Goal: Information Seeking & Learning: Learn about a topic

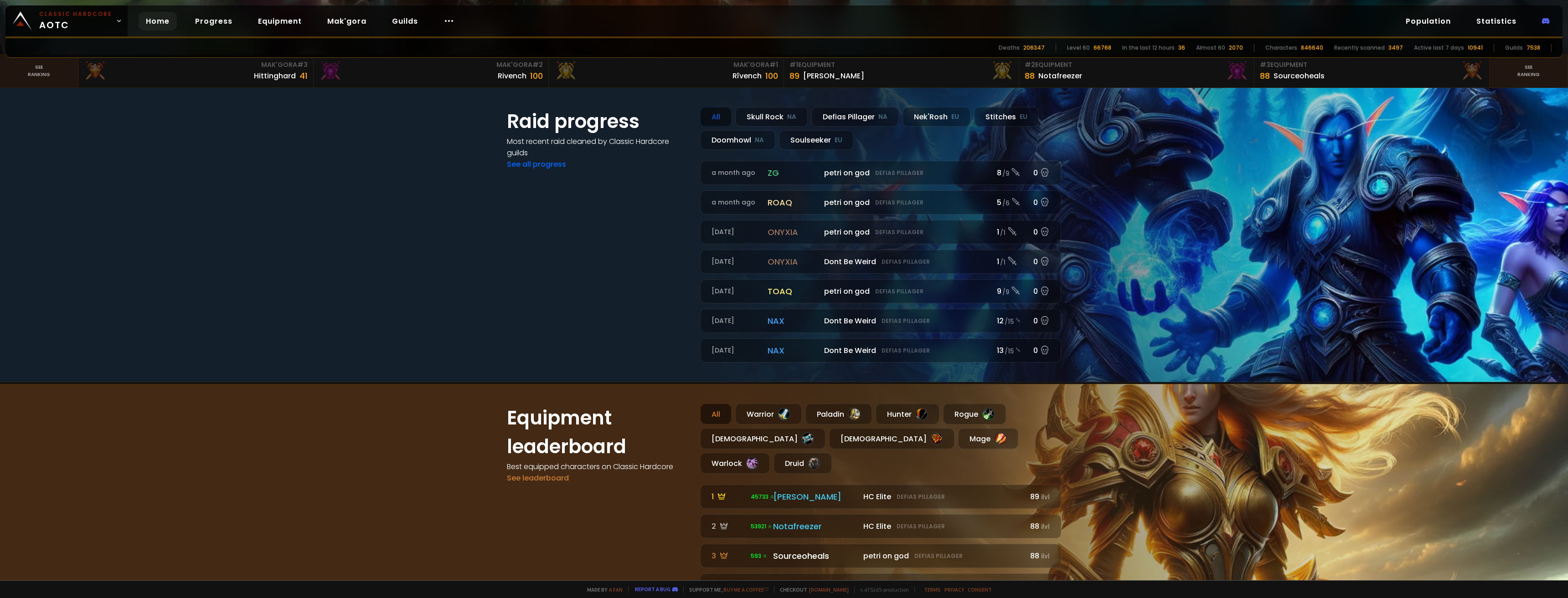
scroll to position [319, 0]
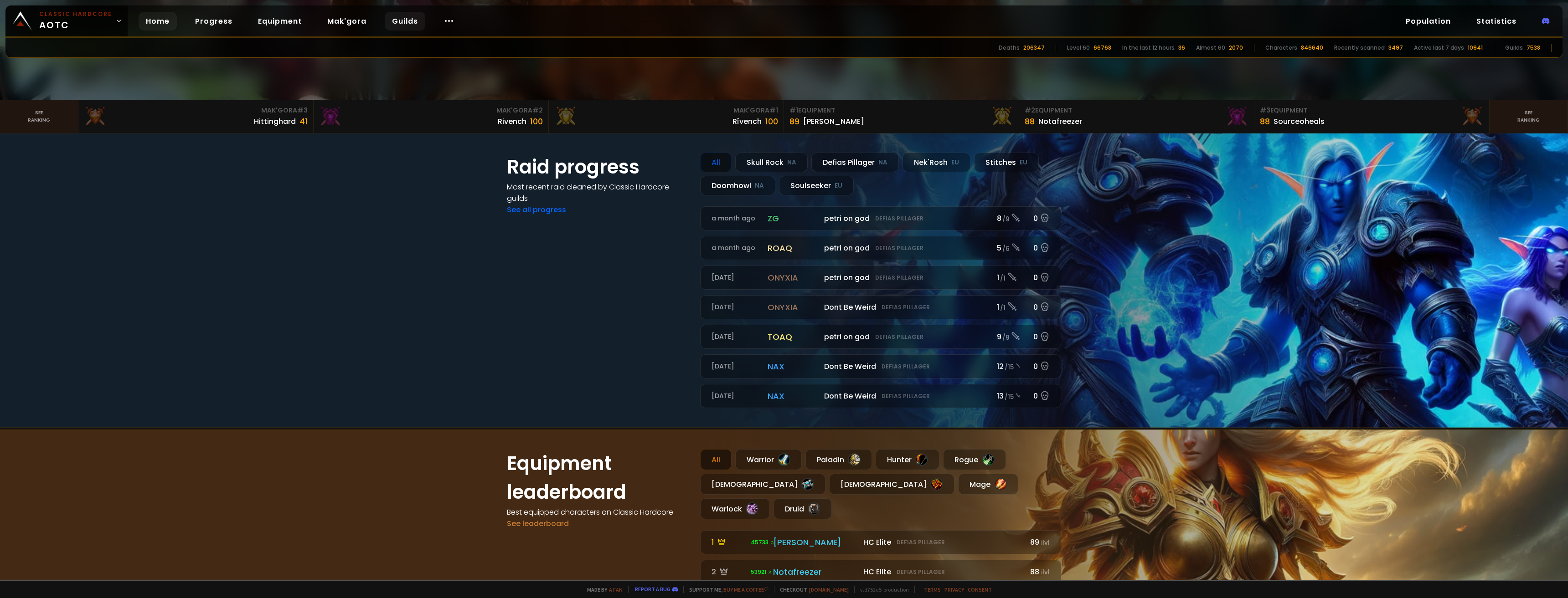
click at [401, 17] on link "Guilds" at bounding box center [405, 21] width 41 height 19
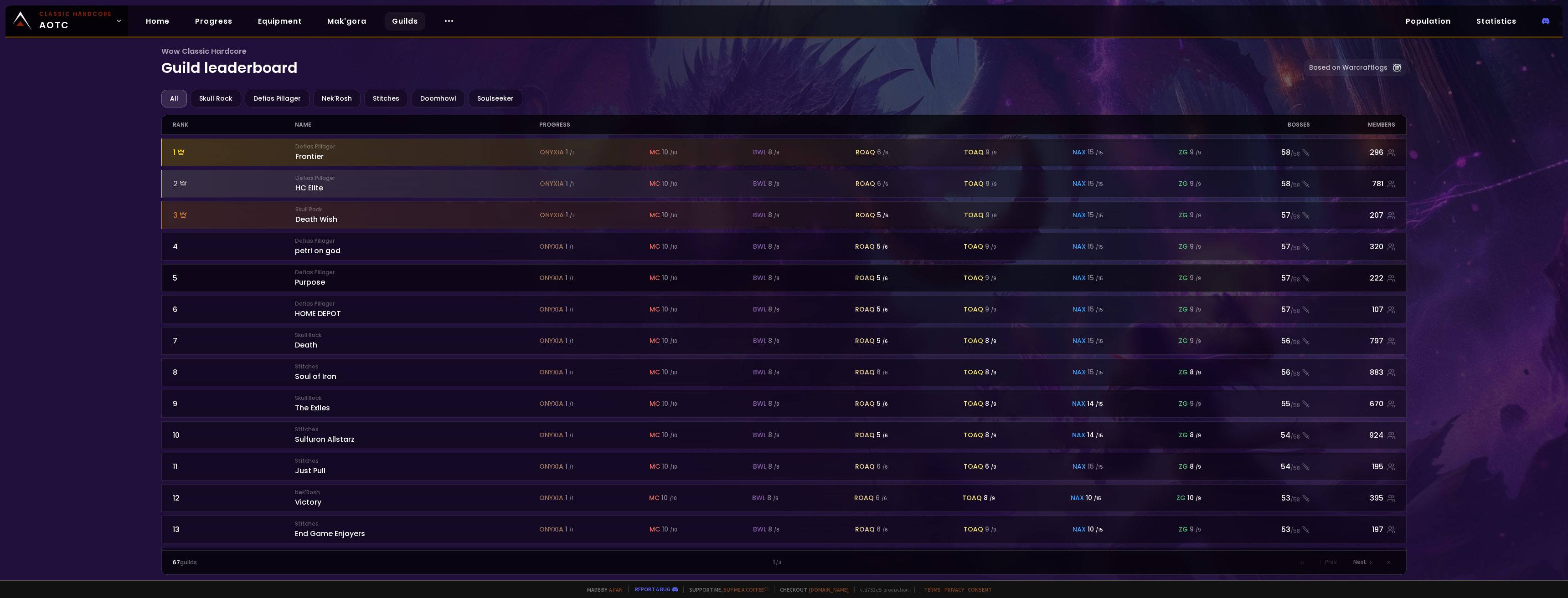
click at [335, 282] on div "Defias Pillager Purpose" at bounding box center [417, 278] width 245 height 19
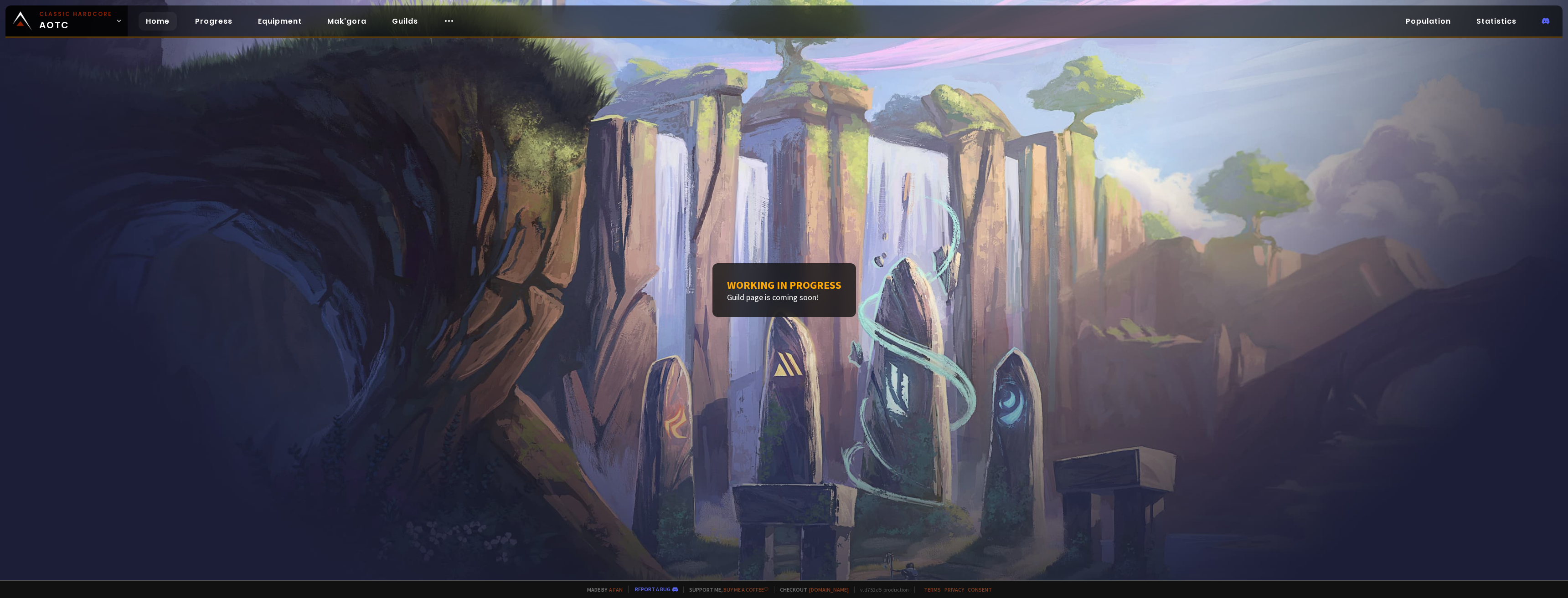
click at [159, 17] on link "Home" at bounding box center [158, 21] width 38 height 19
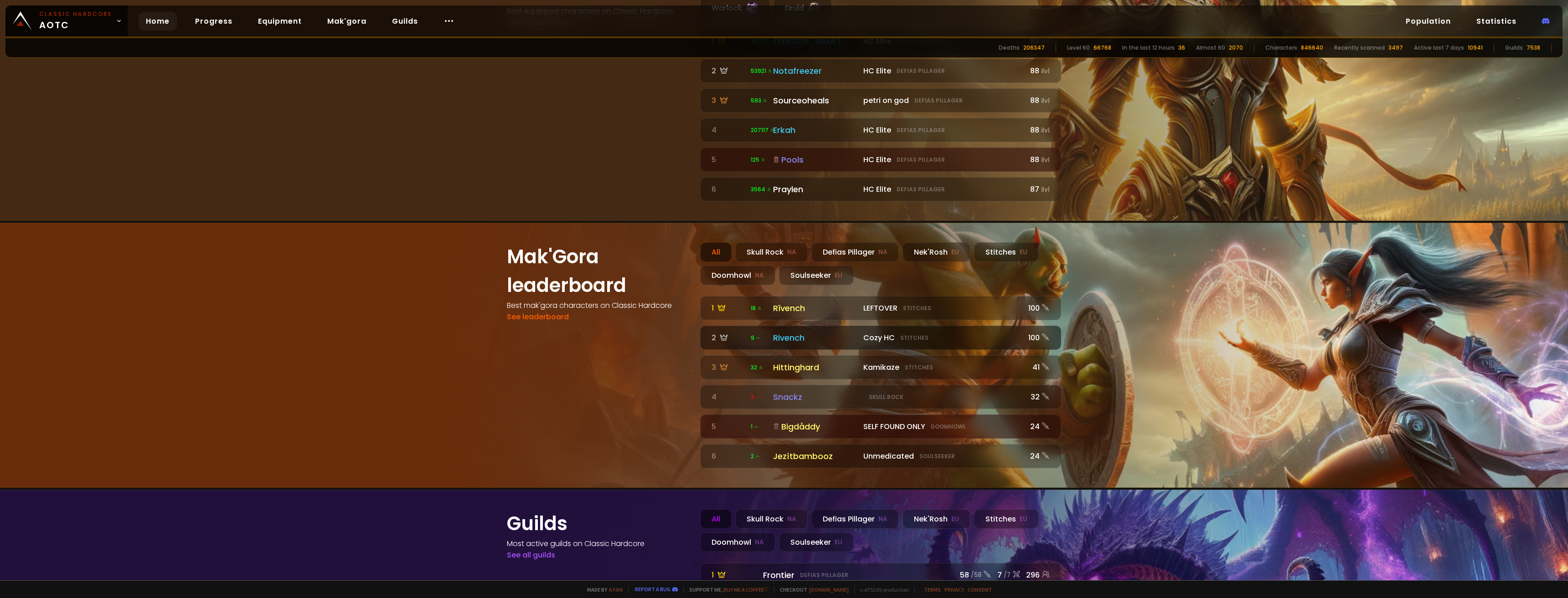
scroll to position [955, 0]
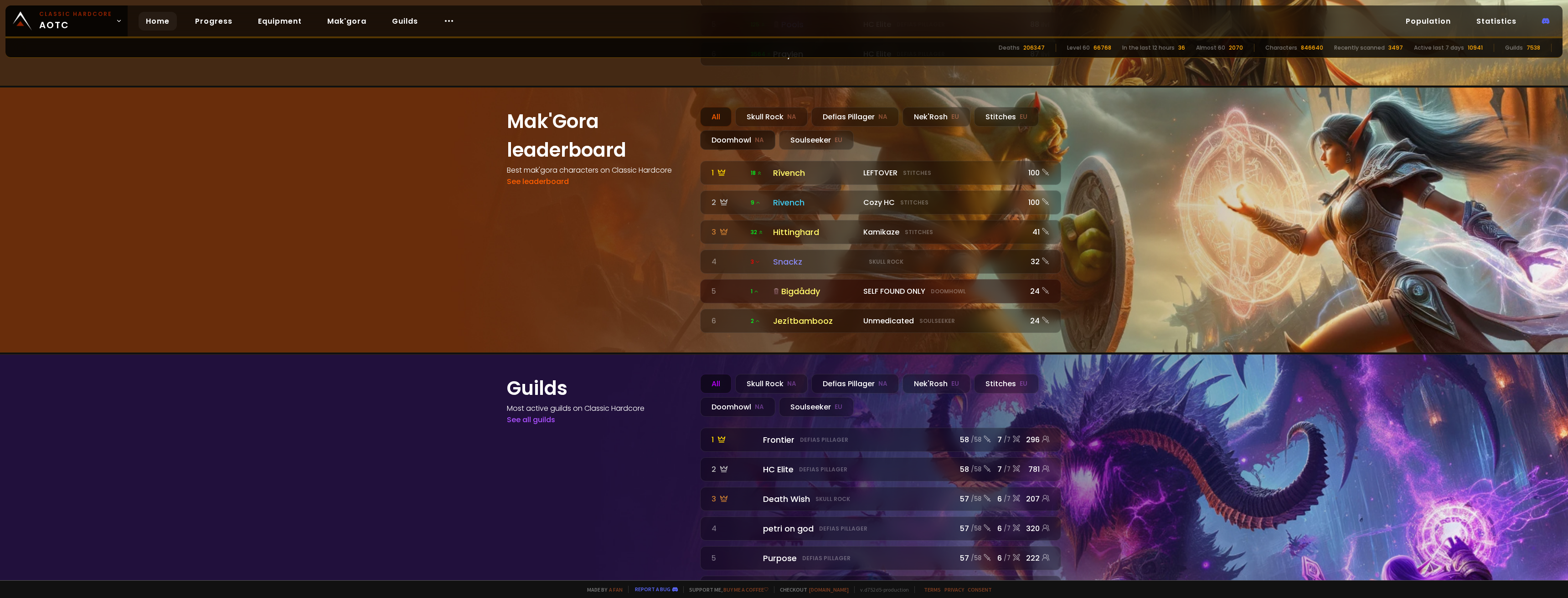
click at [755, 136] on small "NA" at bounding box center [759, 140] width 9 height 9
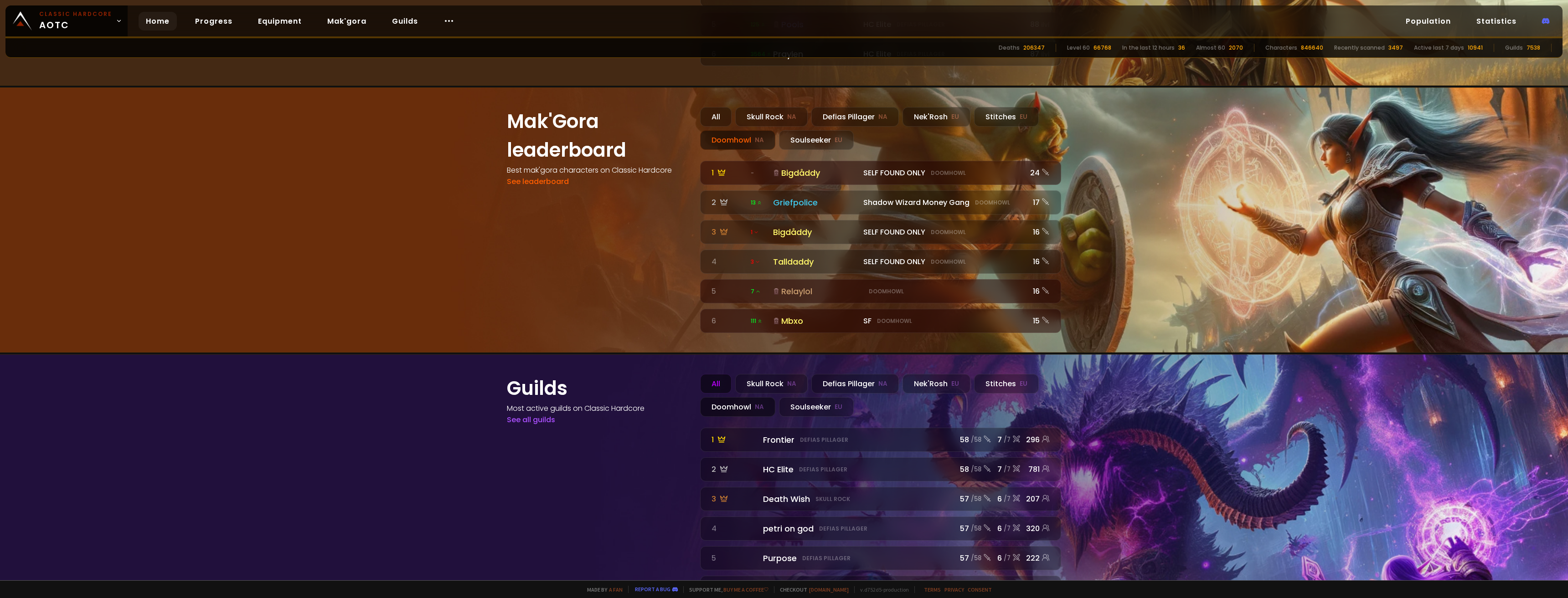
click at [746, 397] on div "Doomhowl NA" at bounding box center [738, 407] width 75 height 19
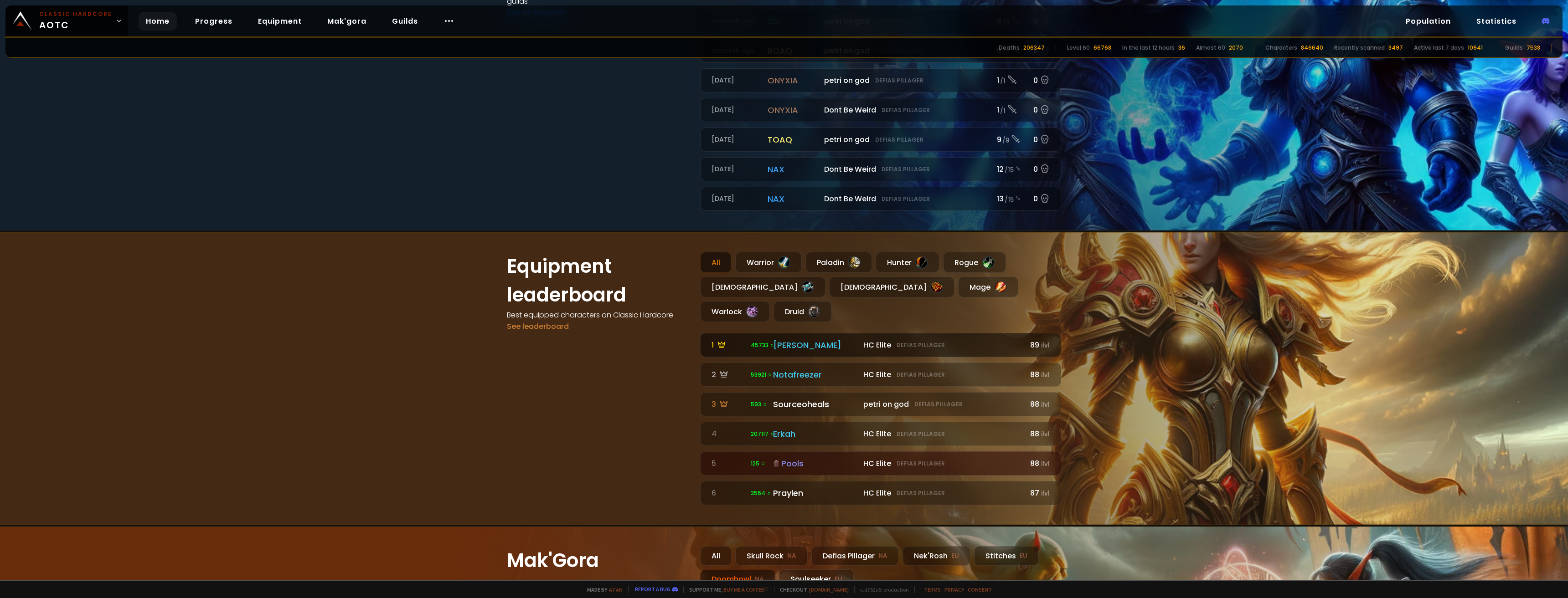
scroll to position [499, 0]
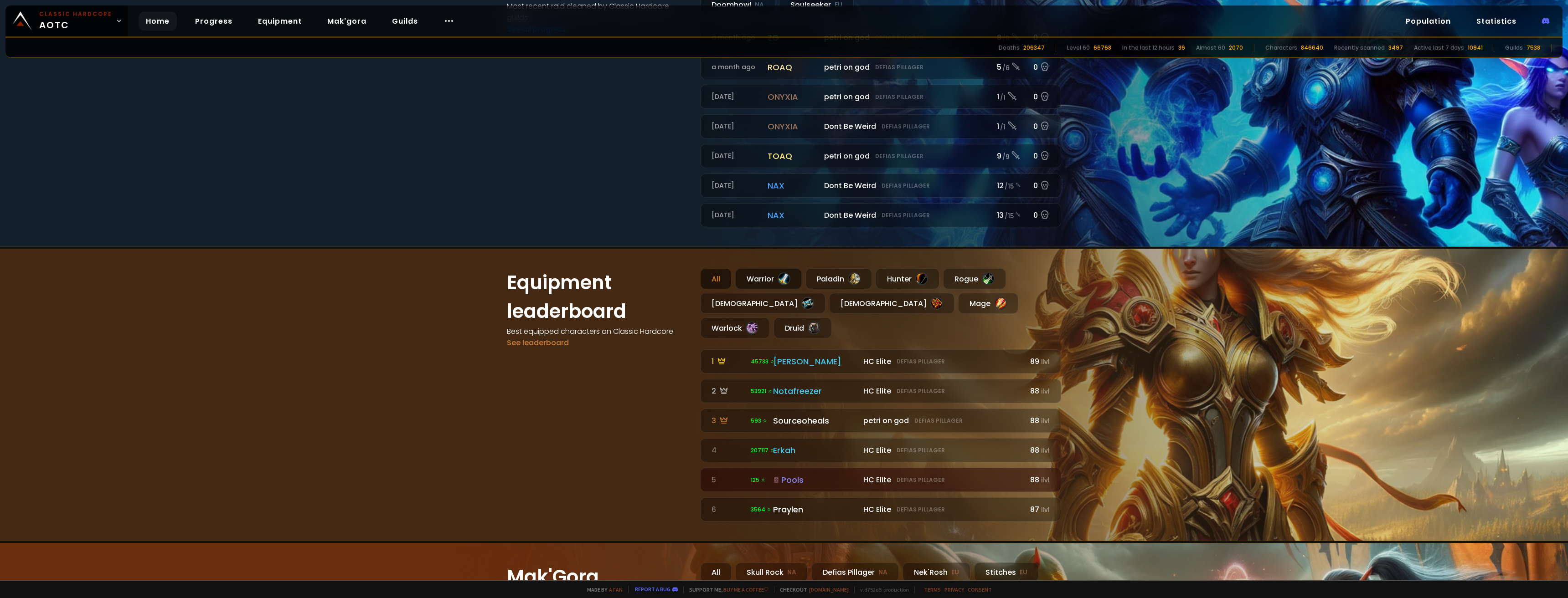
click at [778, 279] on div at bounding box center [784, 279] width 13 height 13
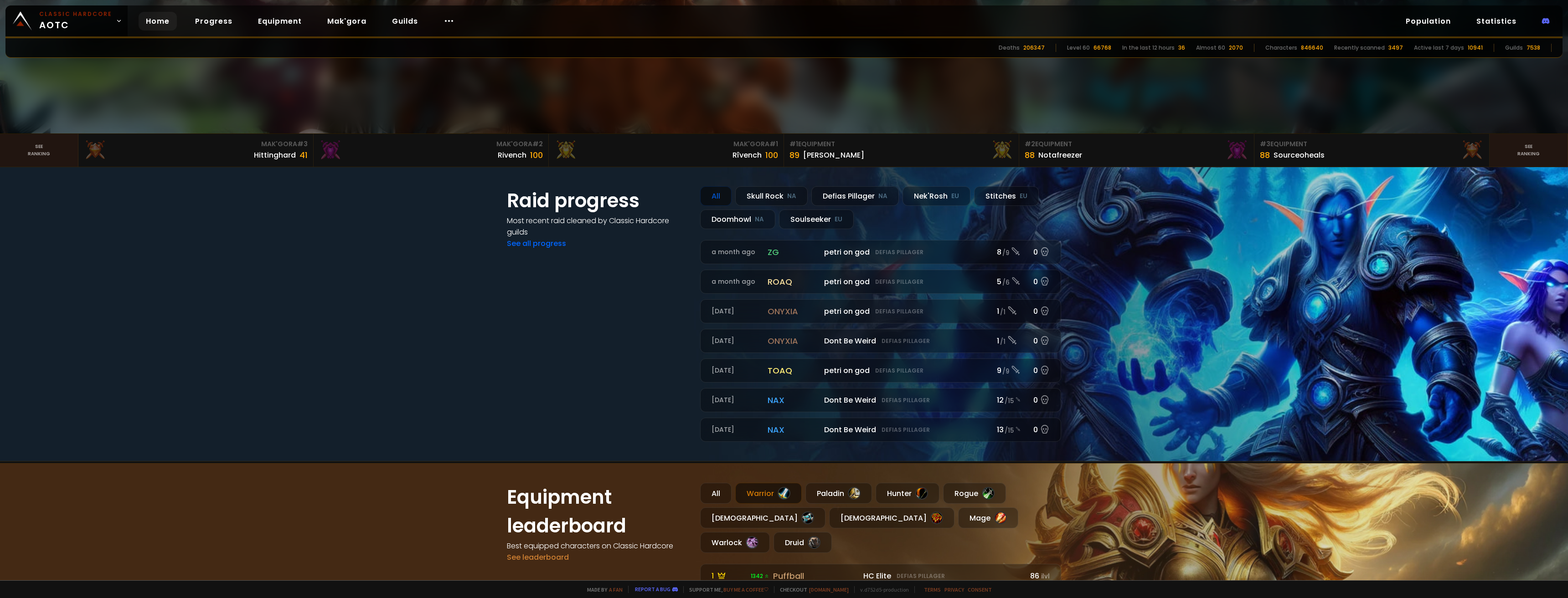
scroll to position [272, 0]
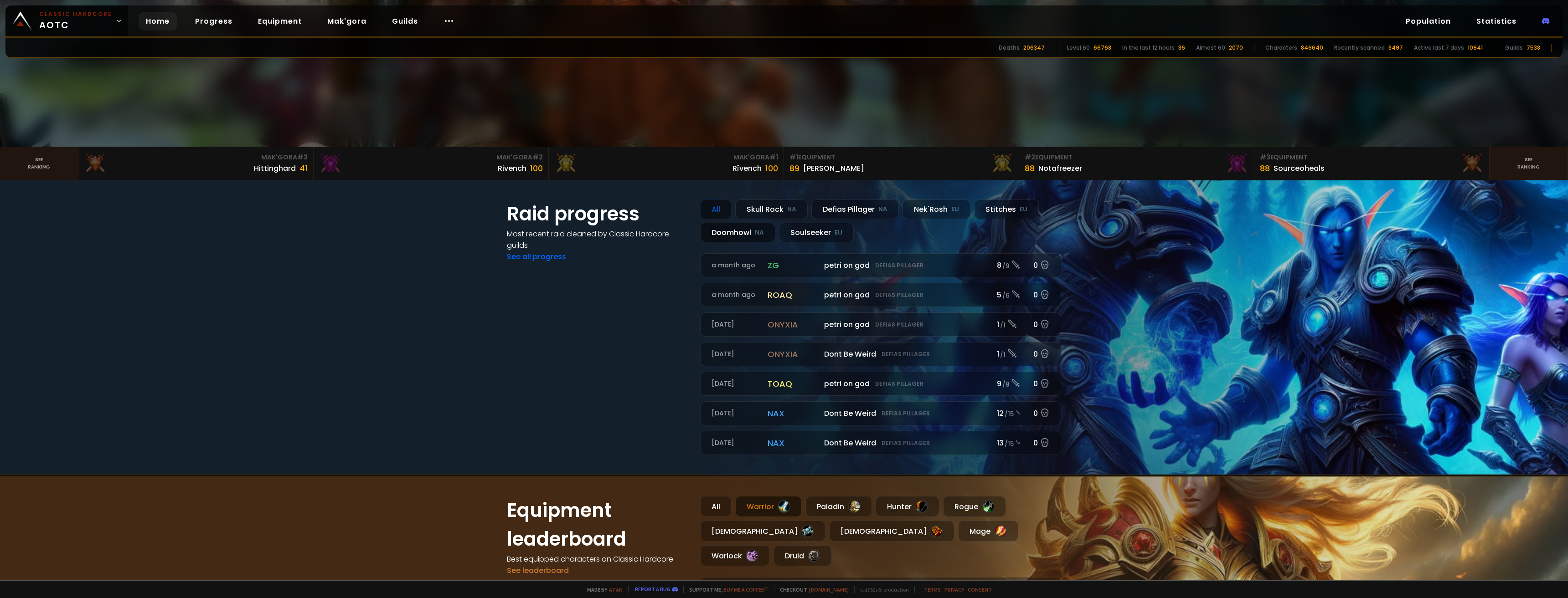
click at [743, 238] on div "Doomhowl NA" at bounding box center [738, 232] width 75 height 19
click at [528, 260] on link "See all progress" at bounding box center [536, 256] width 59 height 10
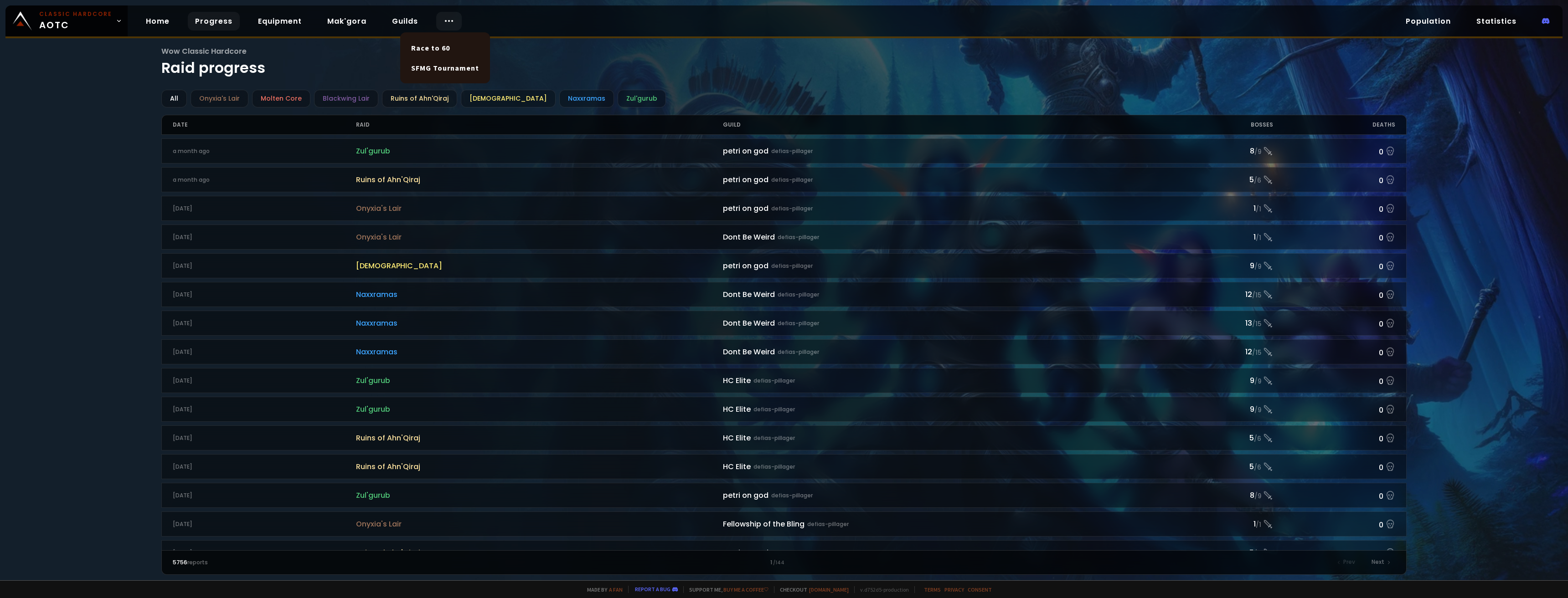
click at [444, 23] on body "Classic Hardcore AOTC Home Progress Equipment Mak'gora Guilds Population Statis…" at bounding box center [784, 299] width 1568 height 598
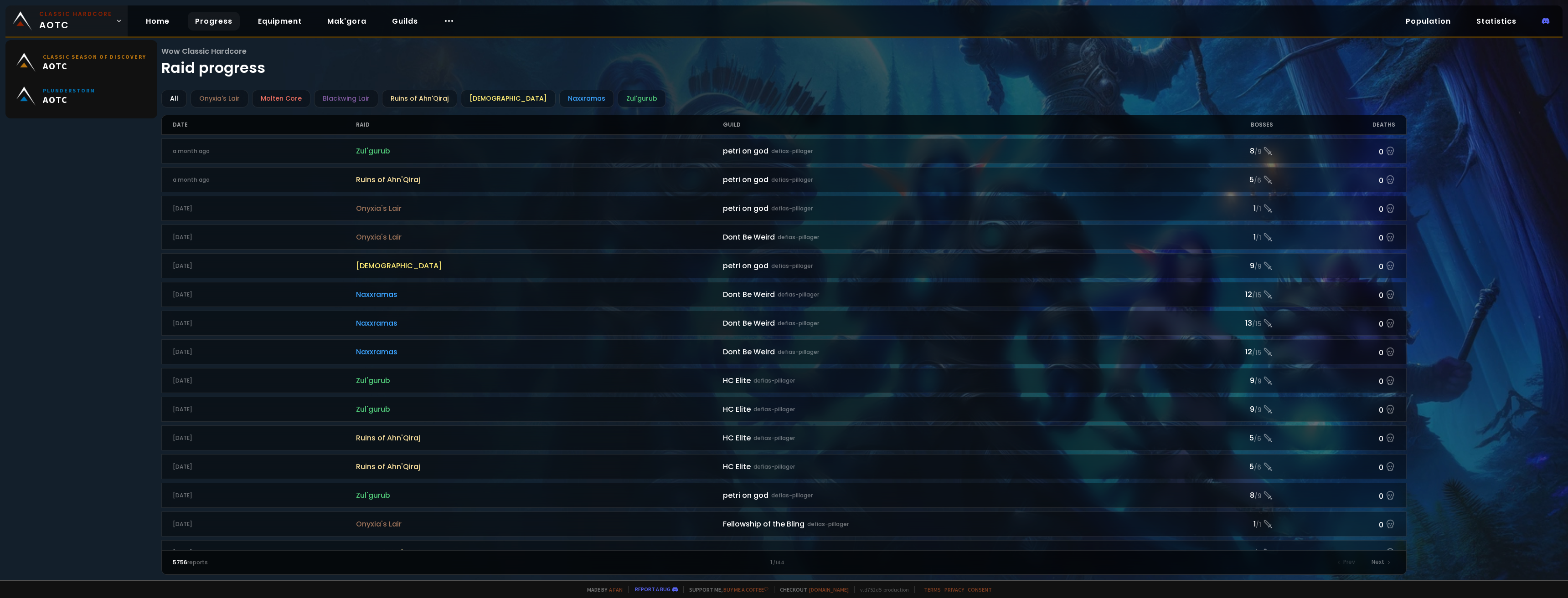
click at [56, 23] on span "Classic Hardcore AOTC" at bounding box center [75, 21] width 73 height 22
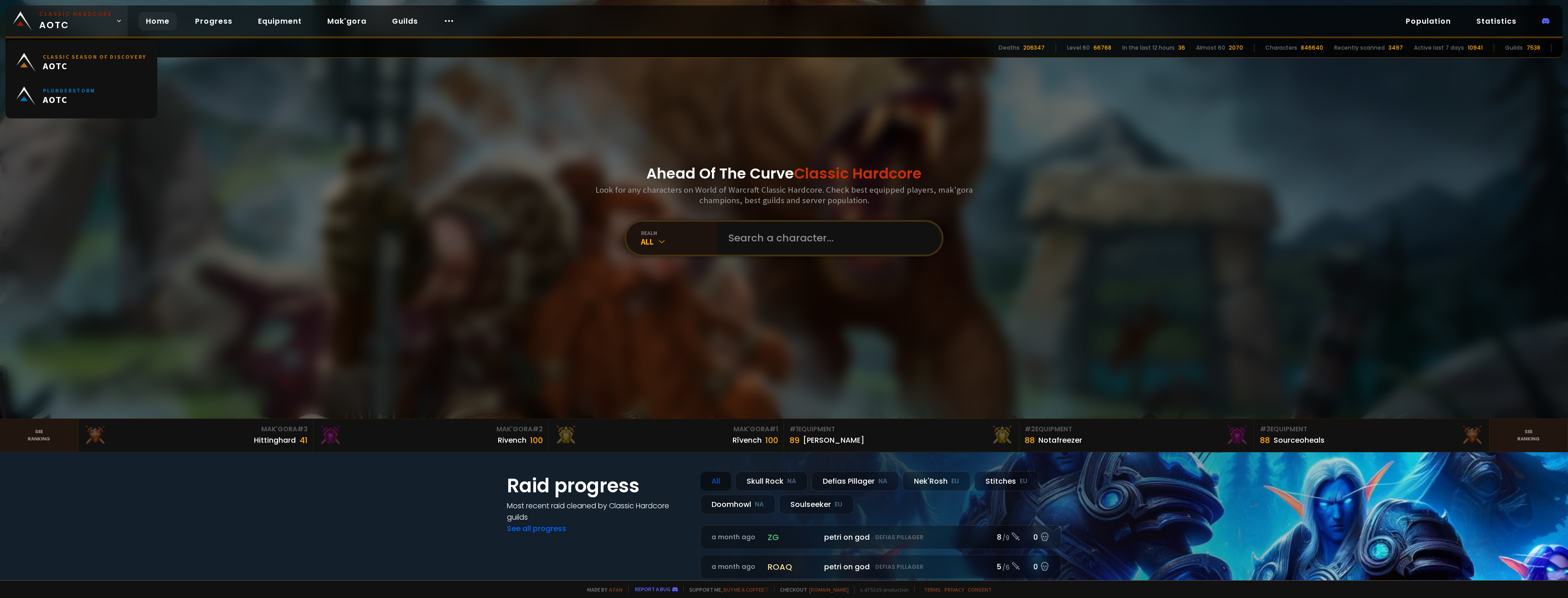
click at [80, 19] on span "Classic Hardcore AOTC" at bounding box center [75, 21] width 73 height 22
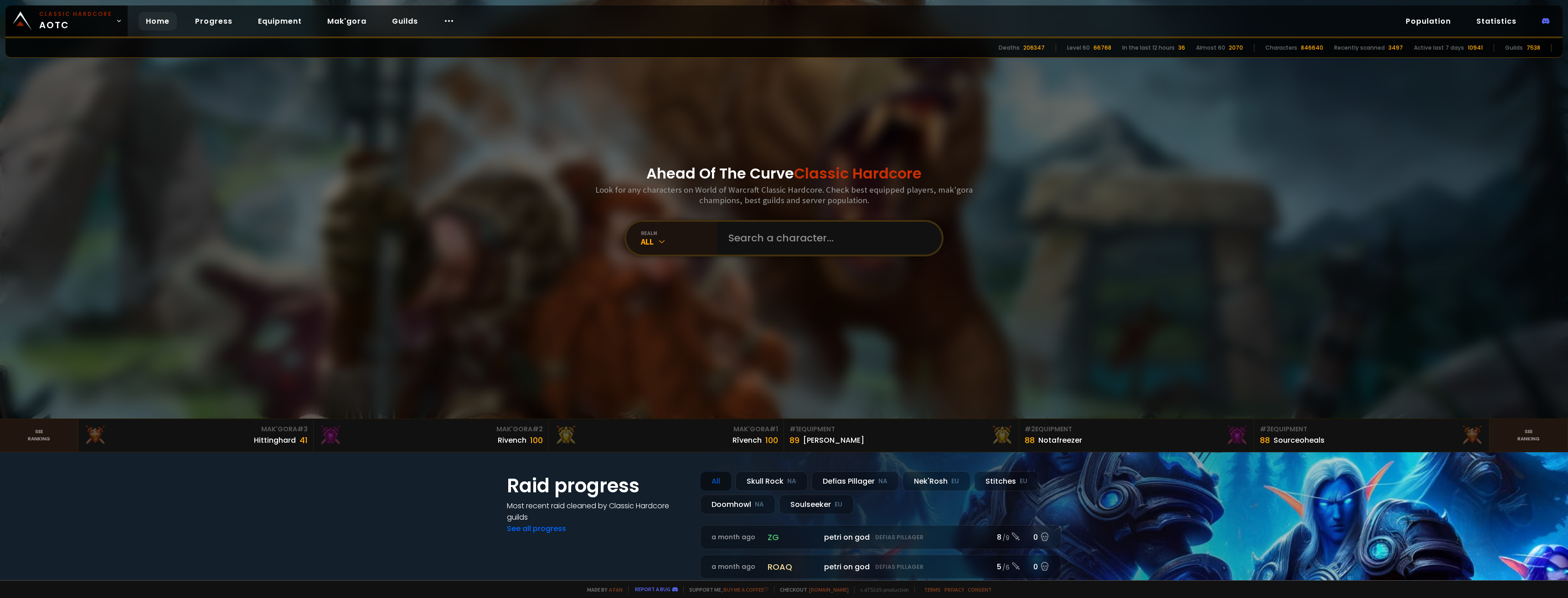
scroll to position [183, 0]
